Goal: Transaction & Acquisition: Purchase product/service

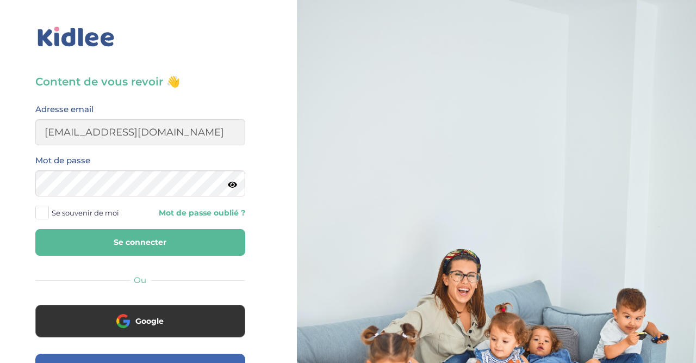
type input "mlpetit22@gmail.com"
click at [35, 229] on button "Se connecter" at bounding box center [140, 242] width 210 height 27
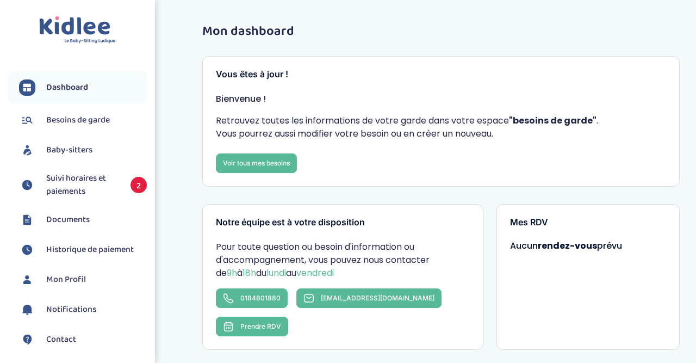
click at [93, 176] on span "Suivi horaires et paiements" at bounding box center [82, 185] width 73 height 26
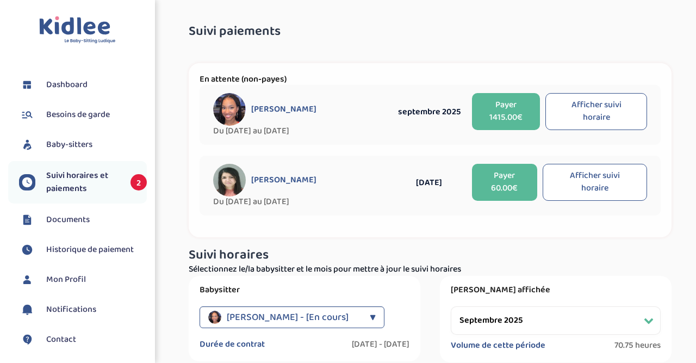
select select "septembre 2025"
click at [505, 110] on button "Payer 1415.00€" at bounding box center [506, 111] width 68 height 37
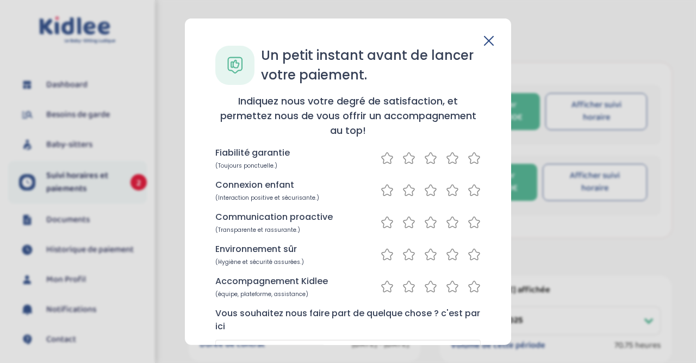
click at [430, 189] on icon at bounding box center [430, 190] width 13 height 14
click at [451, 158] on icon at bounding box center [452, 158] width 13 height 14
click at [428, 220] on icon at bounding box center [430, 221] width 11 height 11
click at [411, 220] on icon at bounding box center [408, 221] width 11 height 11
click at [452, 254] on icon at bounding box center [452, 254] width 13 height 14
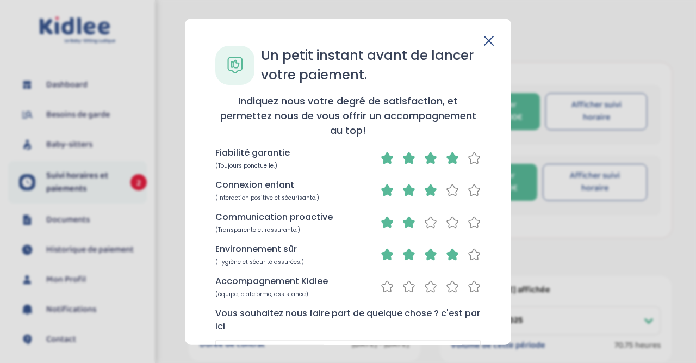
click at [472, 286] on icon at bounding box center [474, 286] width 13 height 14
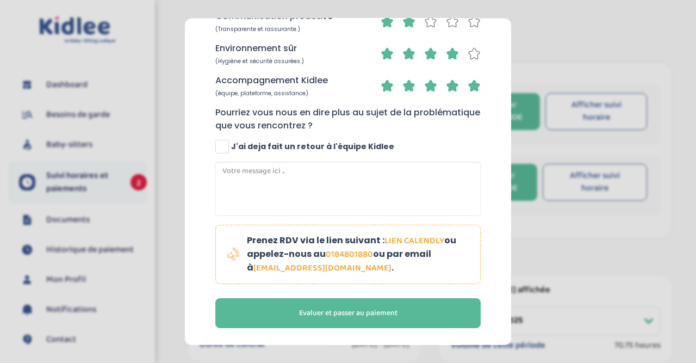
scroll to position [57, 0]
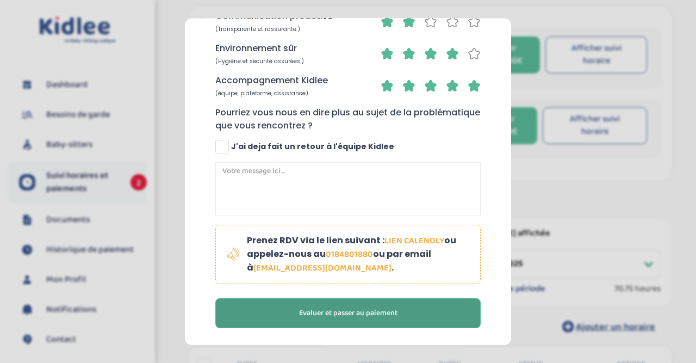
click at [359, 311] on span "Evaluer et passer au paiement" at bounding box center [348, 312] width 98 height 11
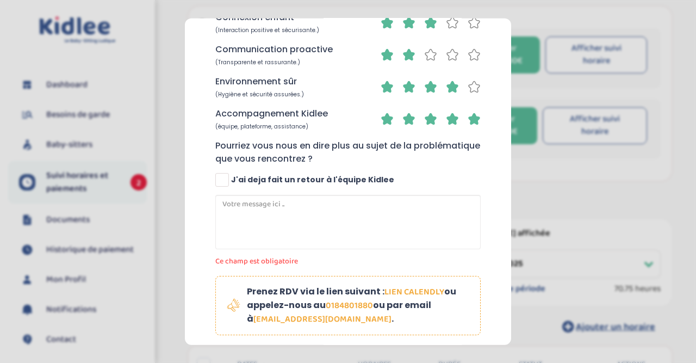
scroll to position [147, 0]
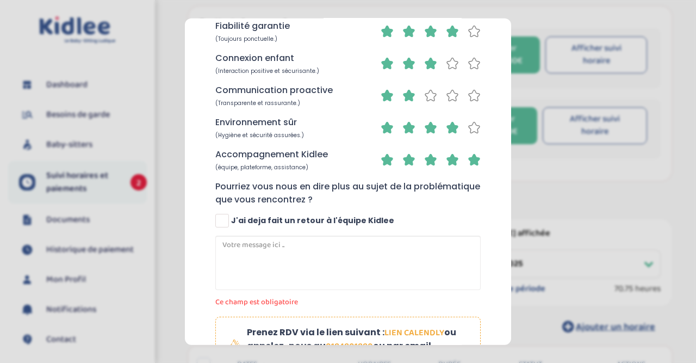
click at [433, 98] on icon at bounding box center [430, 95] width 13 height 14
click at [229, 219] on span at bounding box center [222, 220] width 14 height 14
click at [227, 221] on input "J'ai deja fait un retour à l'équipe Kidlee" at bounding box center [223, 224] width 7 height 7
checkbox input "true"
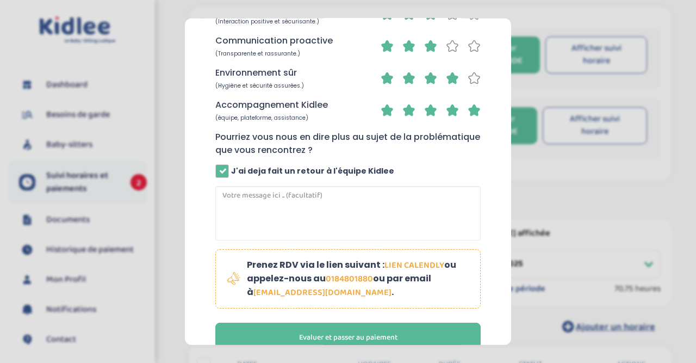
scroll to position [221, 0]
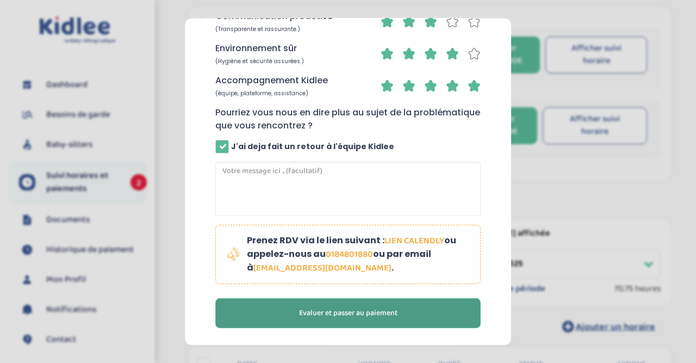
click at [349, 307] on span "Evaluer et passer au paiement" at bounding box center [348, 312] width 98 height 11
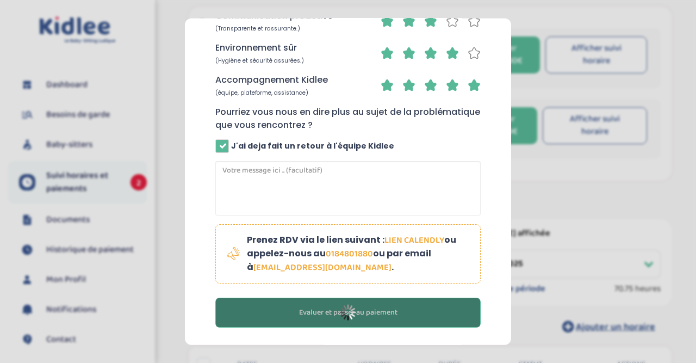
scroll to position [201, 0]
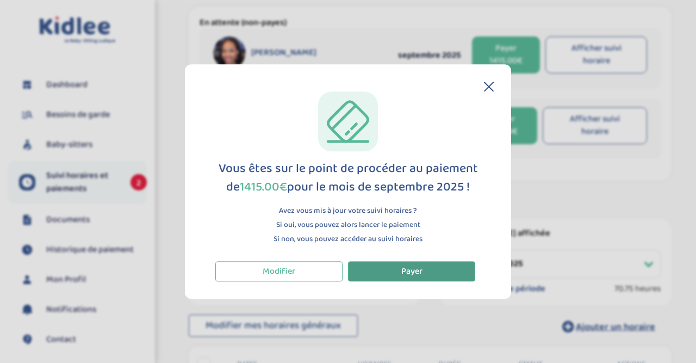
click at [381, 269] on button "Payer" at bounding box center [411, 271] width 127 height 20
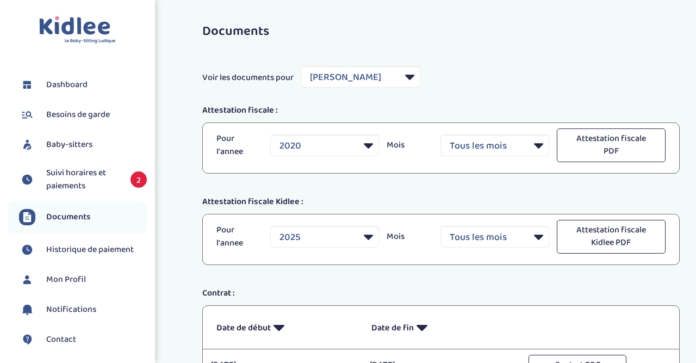
select select "7789"
select select "2020"
click at [96, 170] on span "Suivi horaires et paiements" at bounding box center [82, 179] width 73 height 26
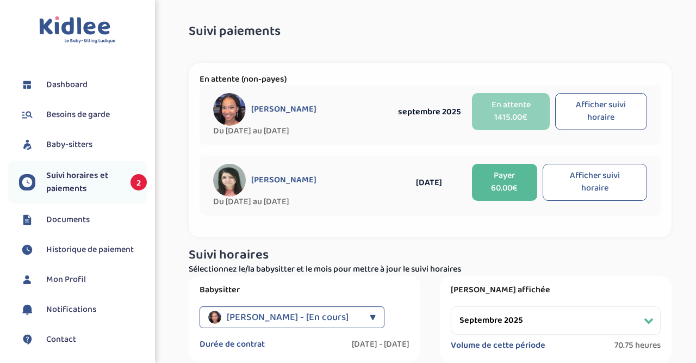
select select "septembre 2025"
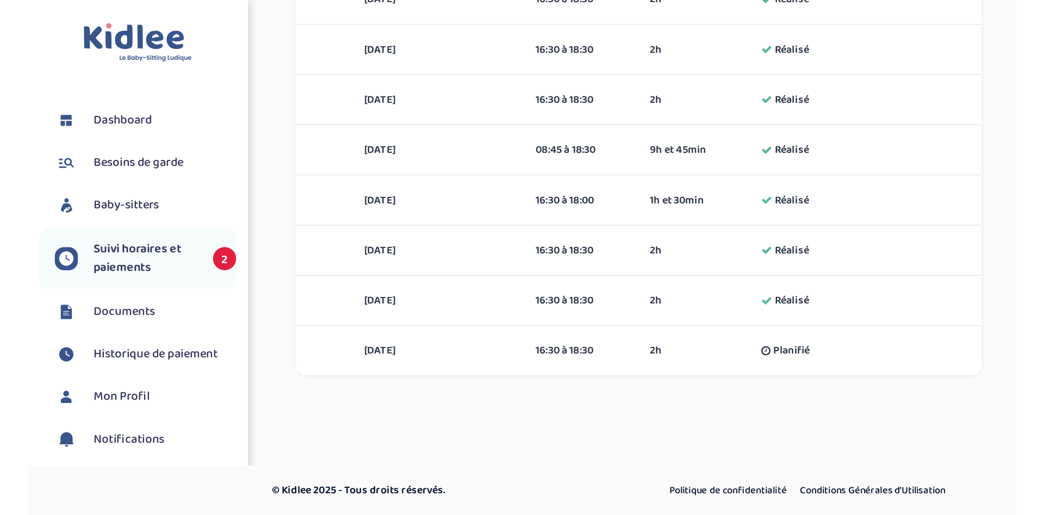
scroll to position [799, 0]
